Goal: Transaction & Acquisition: Purchase product/service

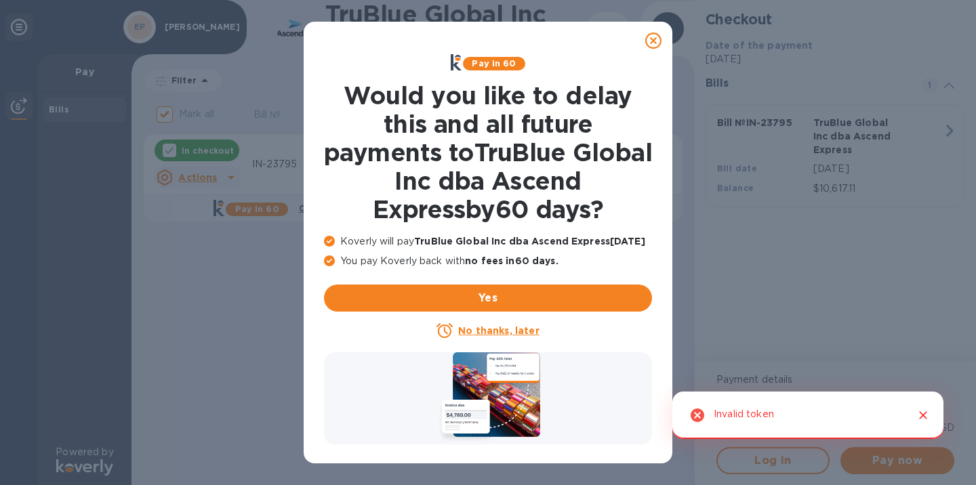
click at [655, 41] on icon at bounding box center [653, 41] width 16 height 16
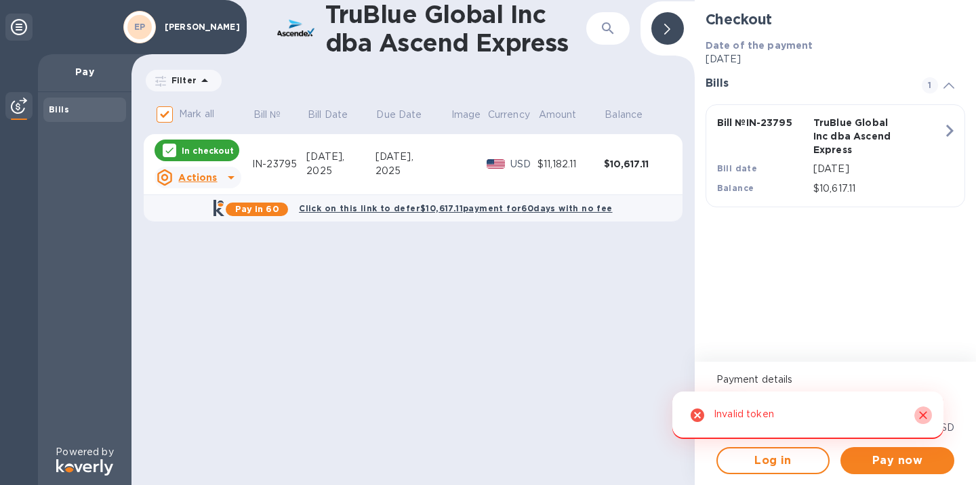
click at [926, 415] on icon "Close" at bounding box center [923, 416] width 14 height 14
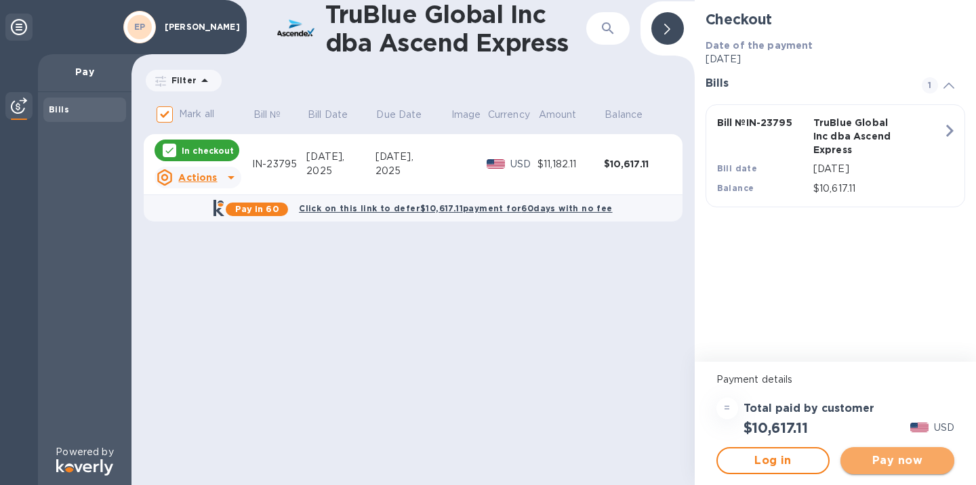
click at [905, 464] on span "Pay now" at bounding box center [897, 461] width 92 height 16
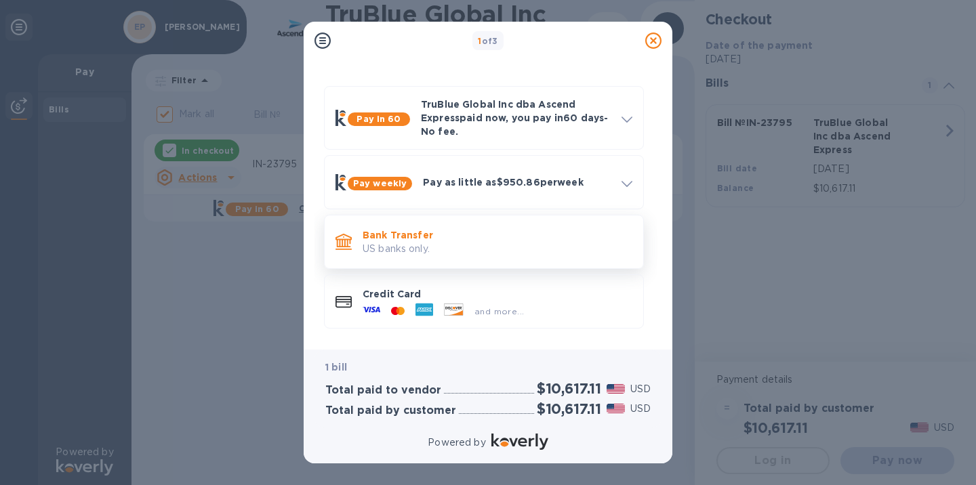
scroll to position [27, 0]
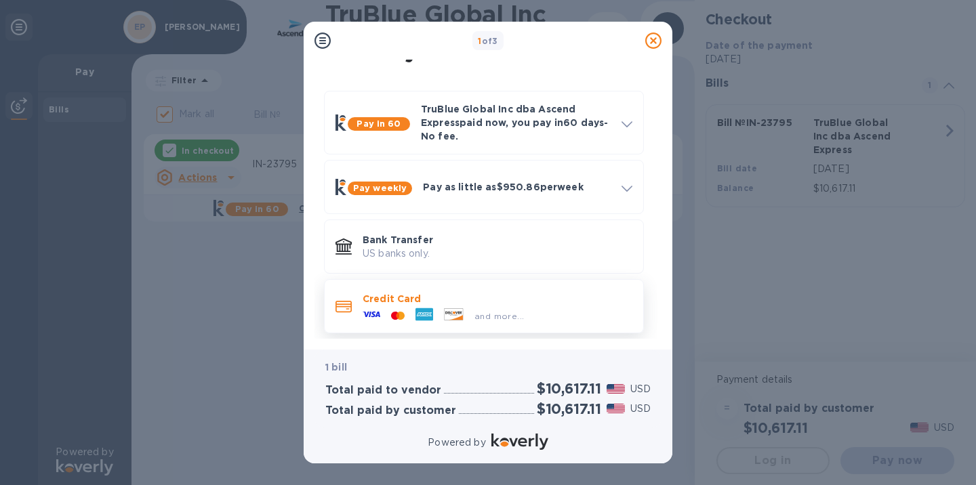
click at [515, 316] on span "and more..." at bounding box center [498, 316] width 49 height 10
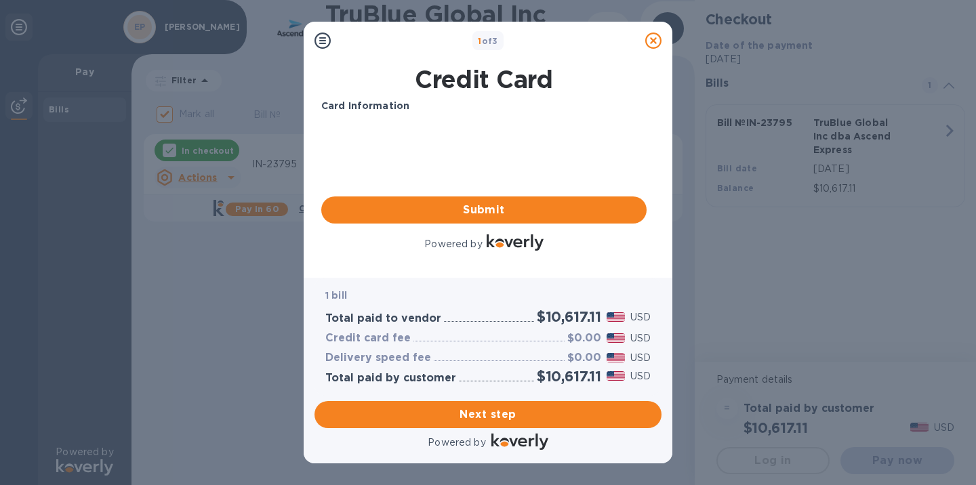
scroll to position [0, 0]
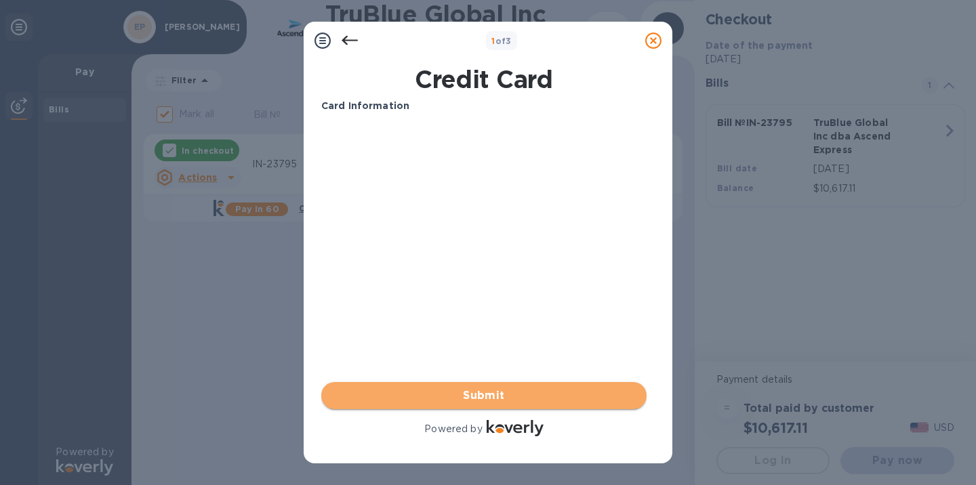
click at [487, 403] on span "Submit" at bounding box center [484, 396] width 304 height 16
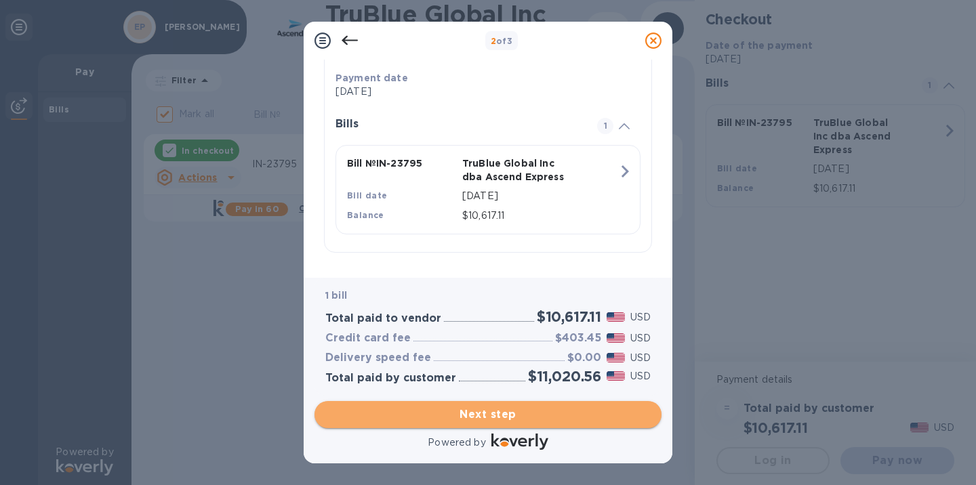
click at [513, 416] on span "Next step" at bounding box center [487, 415] width 325 height 16
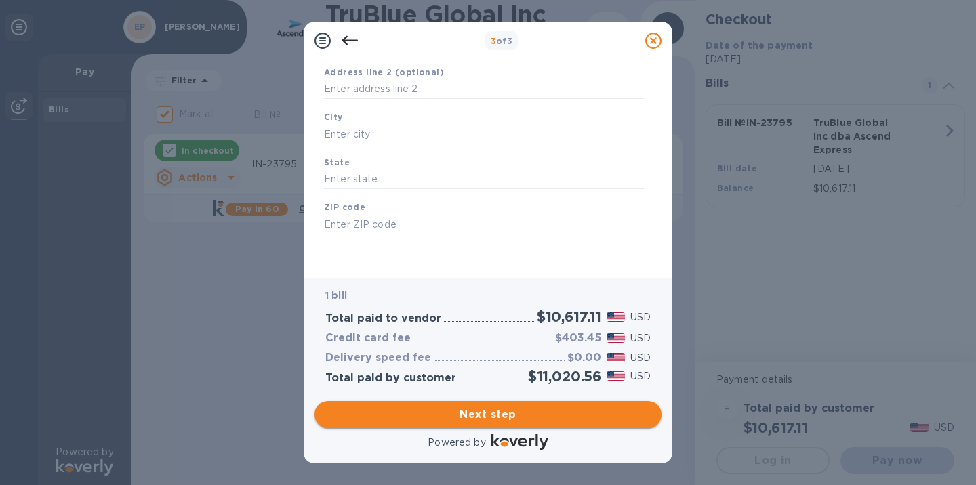
type input "[GEOGRAPHIC_DATA]"
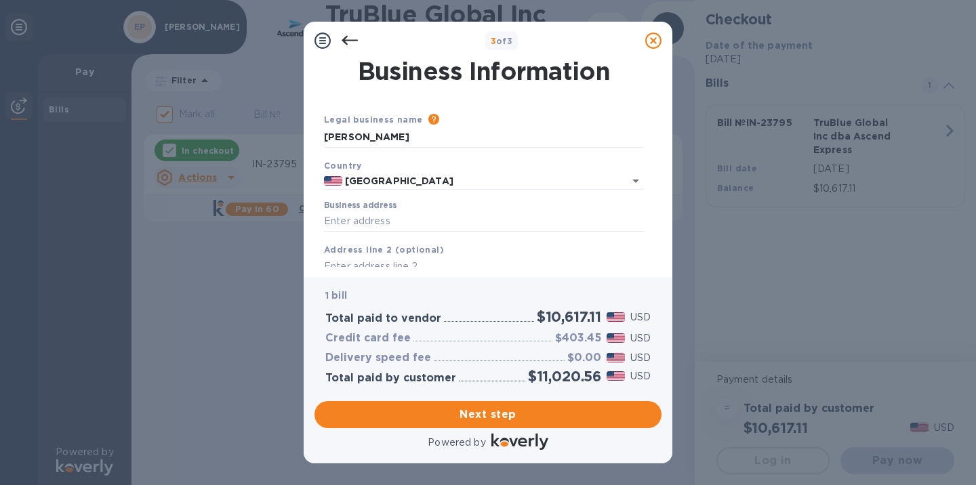
scroll to position [26, 0]
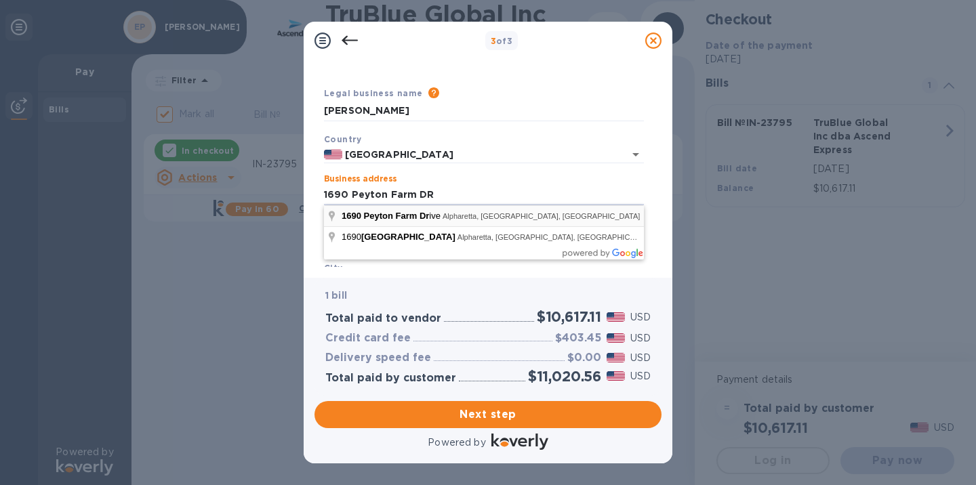
type input "1690 [GEOGRAPHIC_DATA]"
type input "Alpharetta"
type input "GA"
type input "30004"
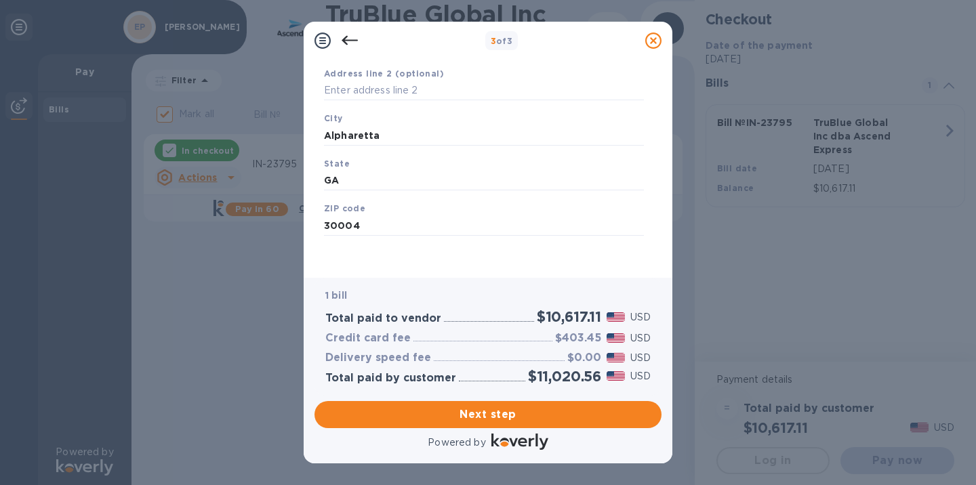
scroll to position [176, 0]
click at [560, 410] on span "Next step" at bounding box center [487, 415] width 325 height 16
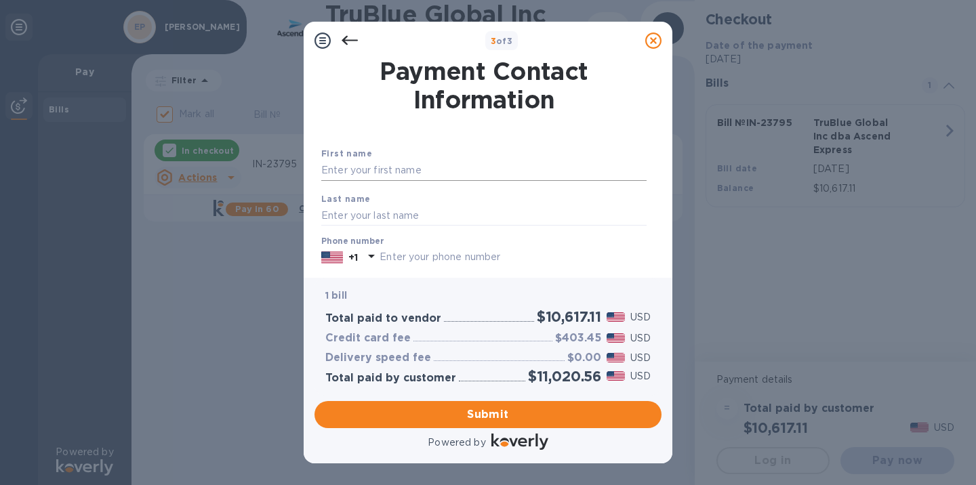
scroll to position [0, 0]
type input "[PERSON_NAME]"
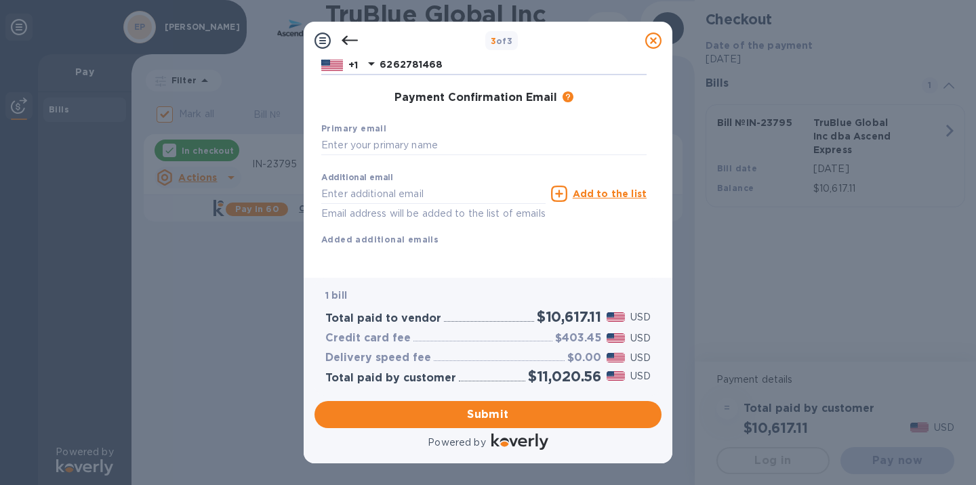
scroll to position [192, 0]
type input "6262781468"
type input "[EMAIL_ADDRESS][DOMAIN_NAME]"
click at [480, 411] on span "Submit" at bounding box center [487, 415] width 325 height 16
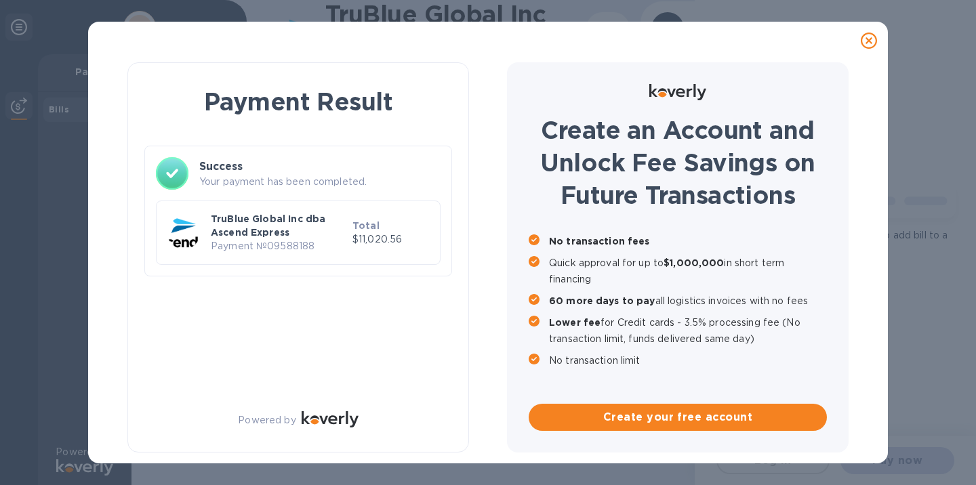
checkbox input "false"
